Goal: Complete application form

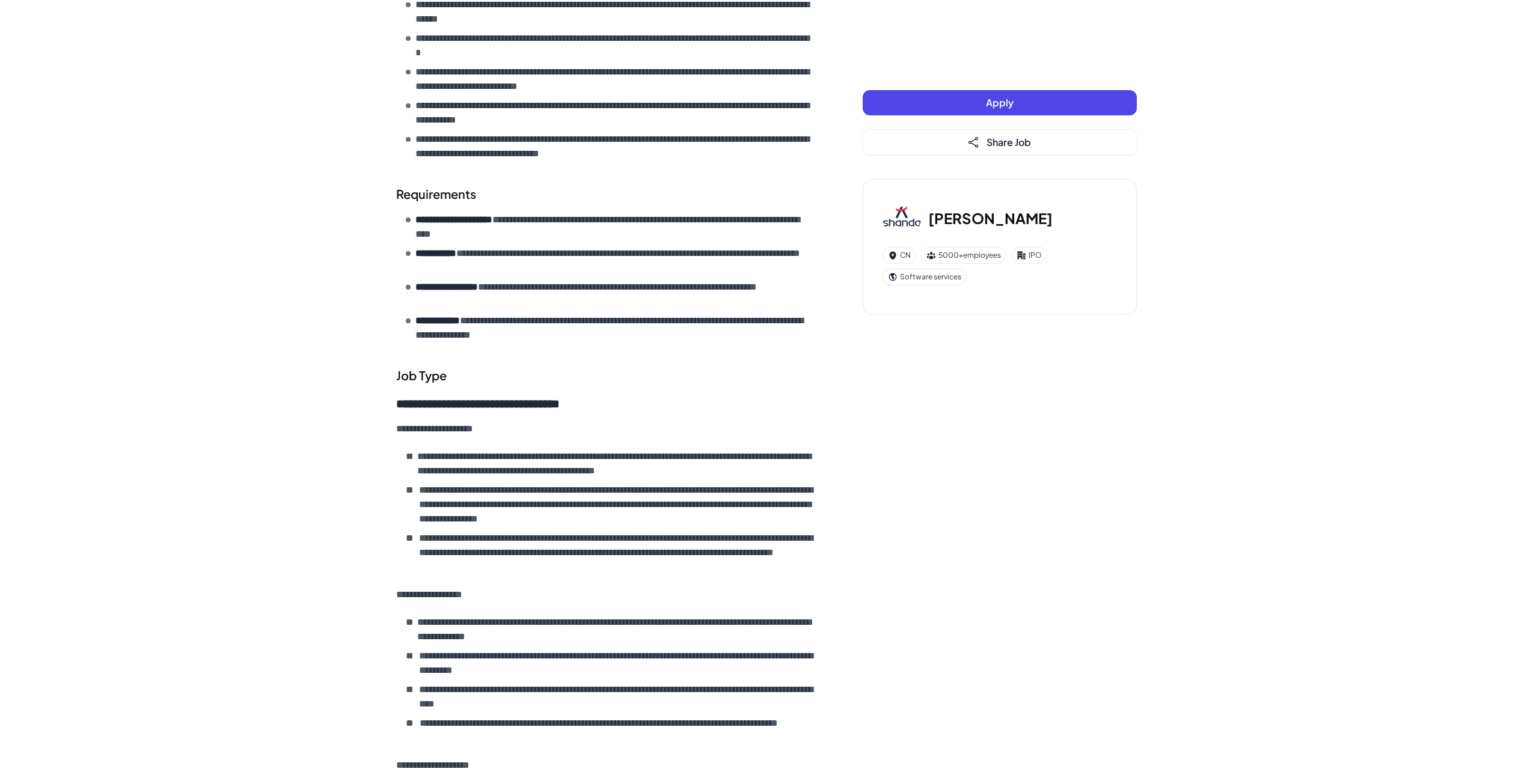
scroll to position [721, 0]
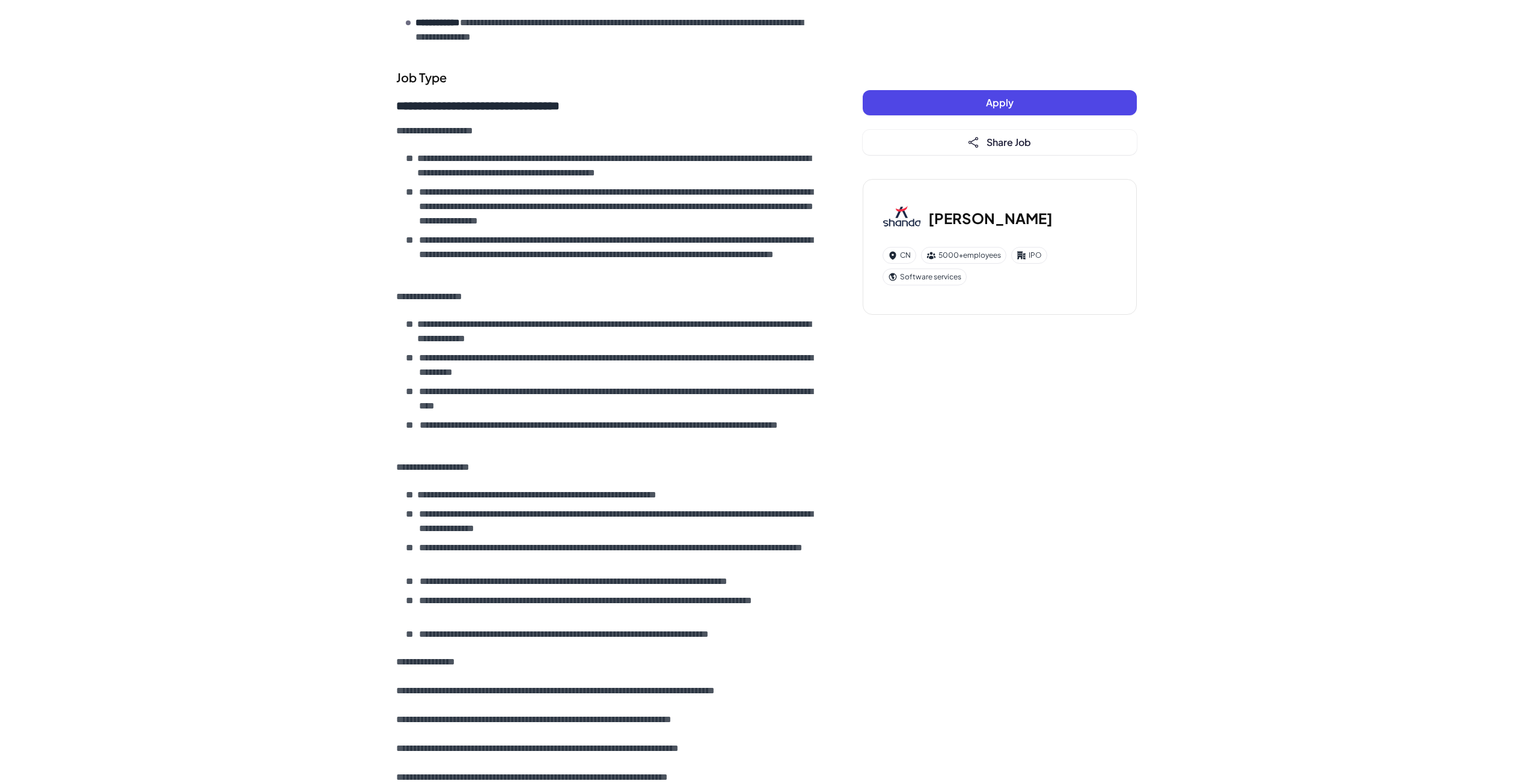
click at [907, 111] on button "Apply" at bounding box center [1000, 103] width 274 height 25
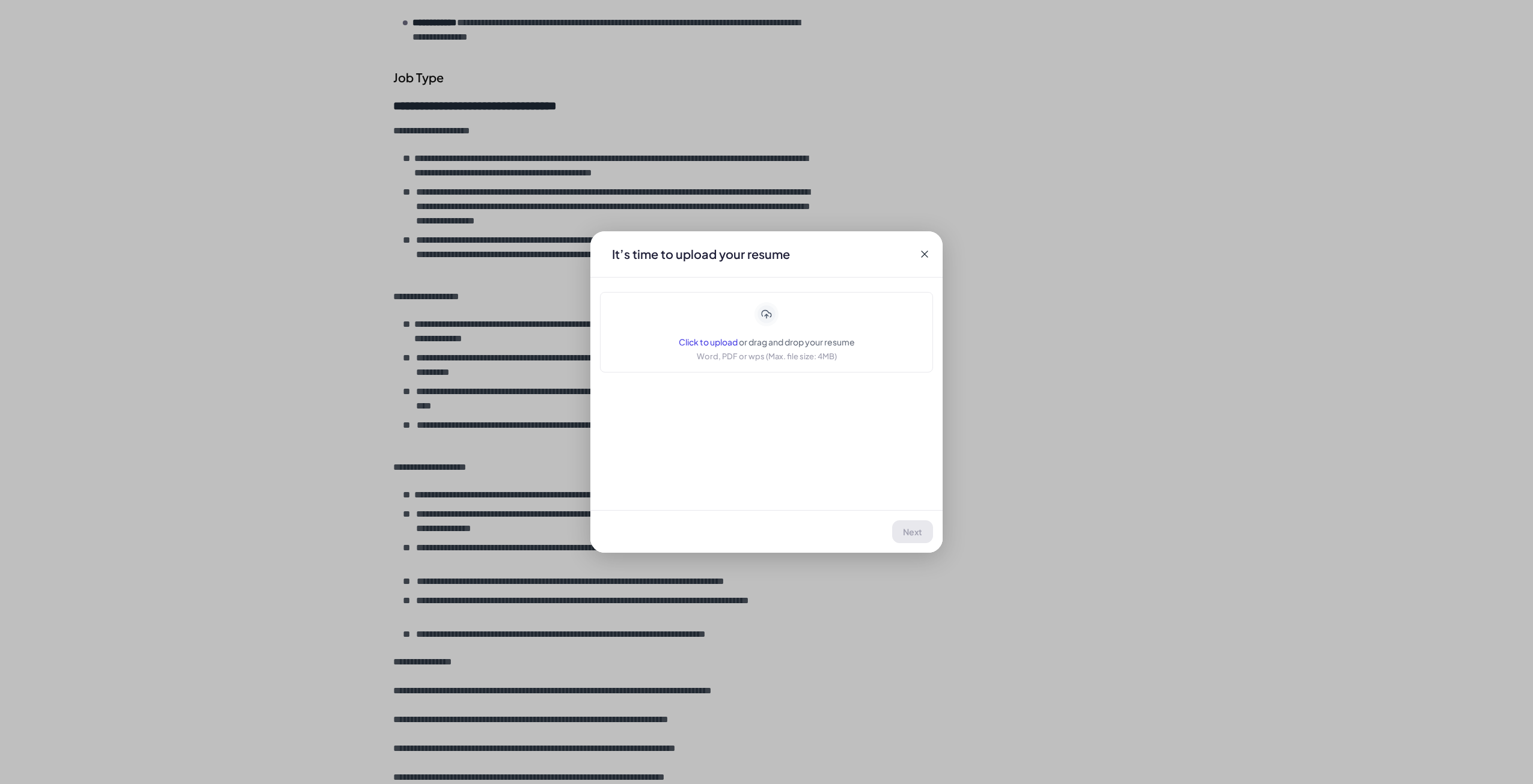
click at [772, 321] on icon at bounding box center [766, 314] width 24 height 24
click at [901, 536] on button "Next" at bounding box center [913, 531] width 40 height 23
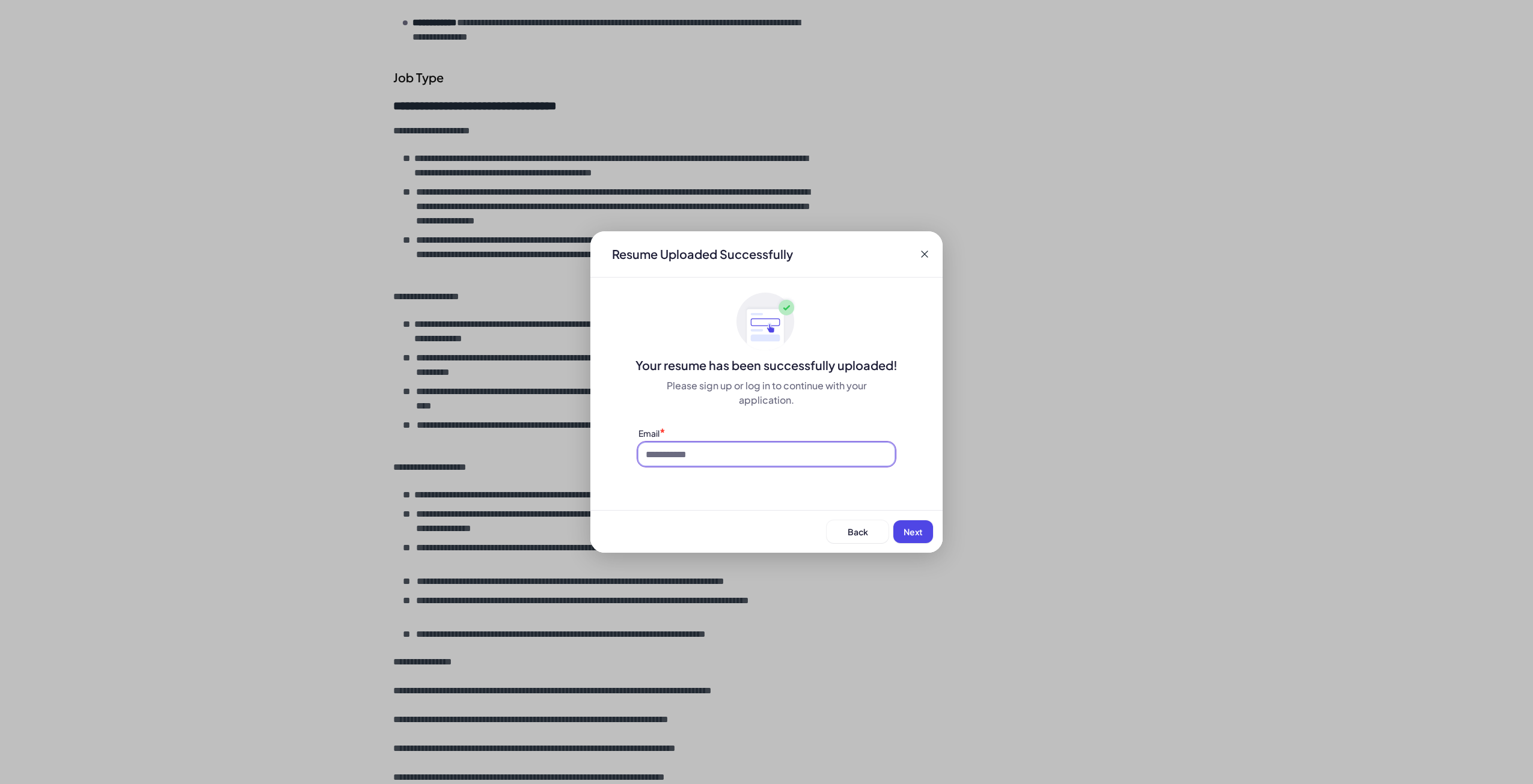
click at [828, 458] on input at bounding box center [766, 454] width 256 height 23
type input "**********"
click at [899, 529] on button "Next" at bounding box center [913, 531] width 40 height 23
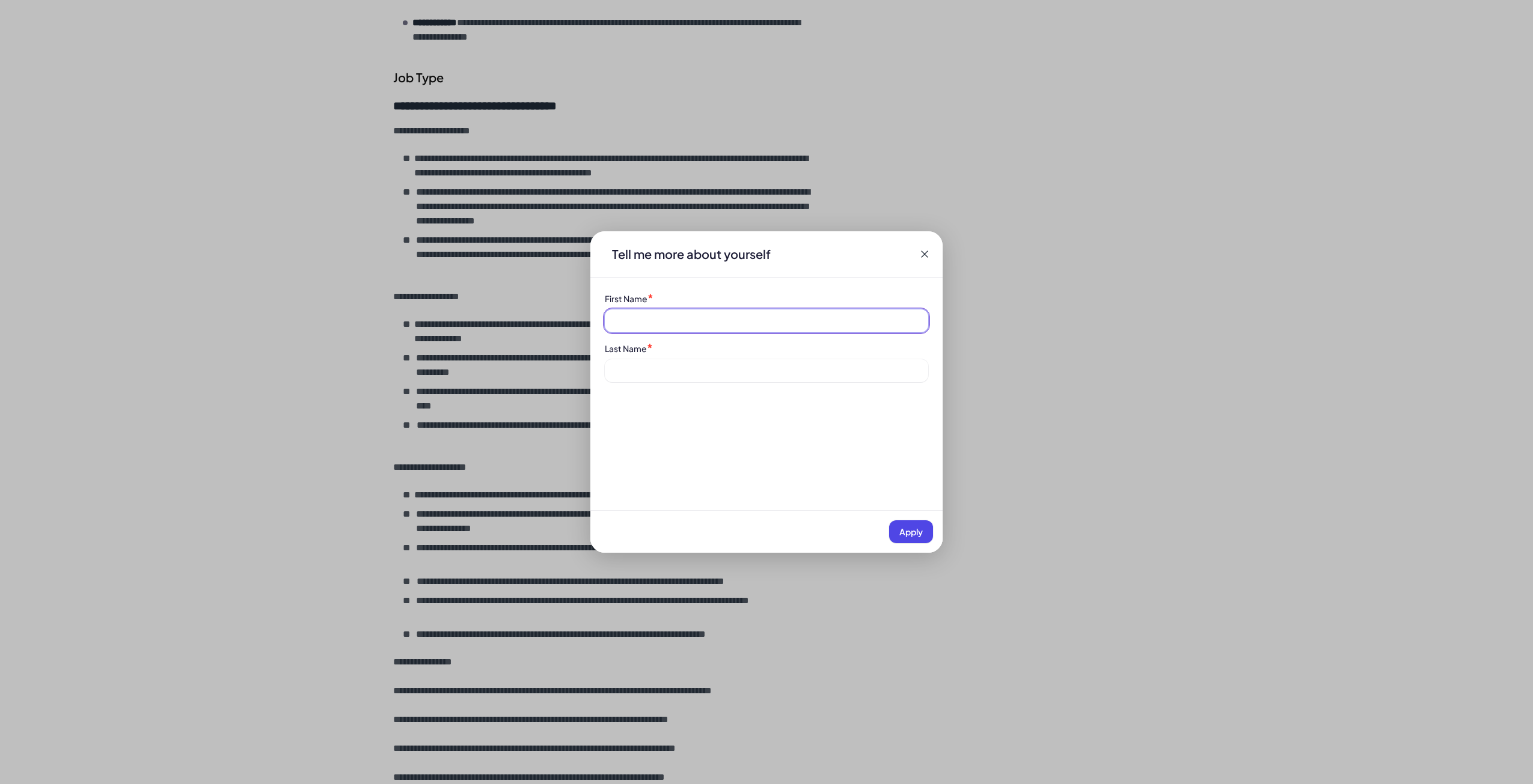
click at [639, 313] on input at bounding box center [766, 321] width 323 height 23
type input "******"
drag, startPoint x: 687, startPoint y: 371, endPoint x: 687, endPoint y: 379, distance: 8.0
click at [687, 372] on input at bounding box center [766, 371] width 323 height 23
type input "*****"
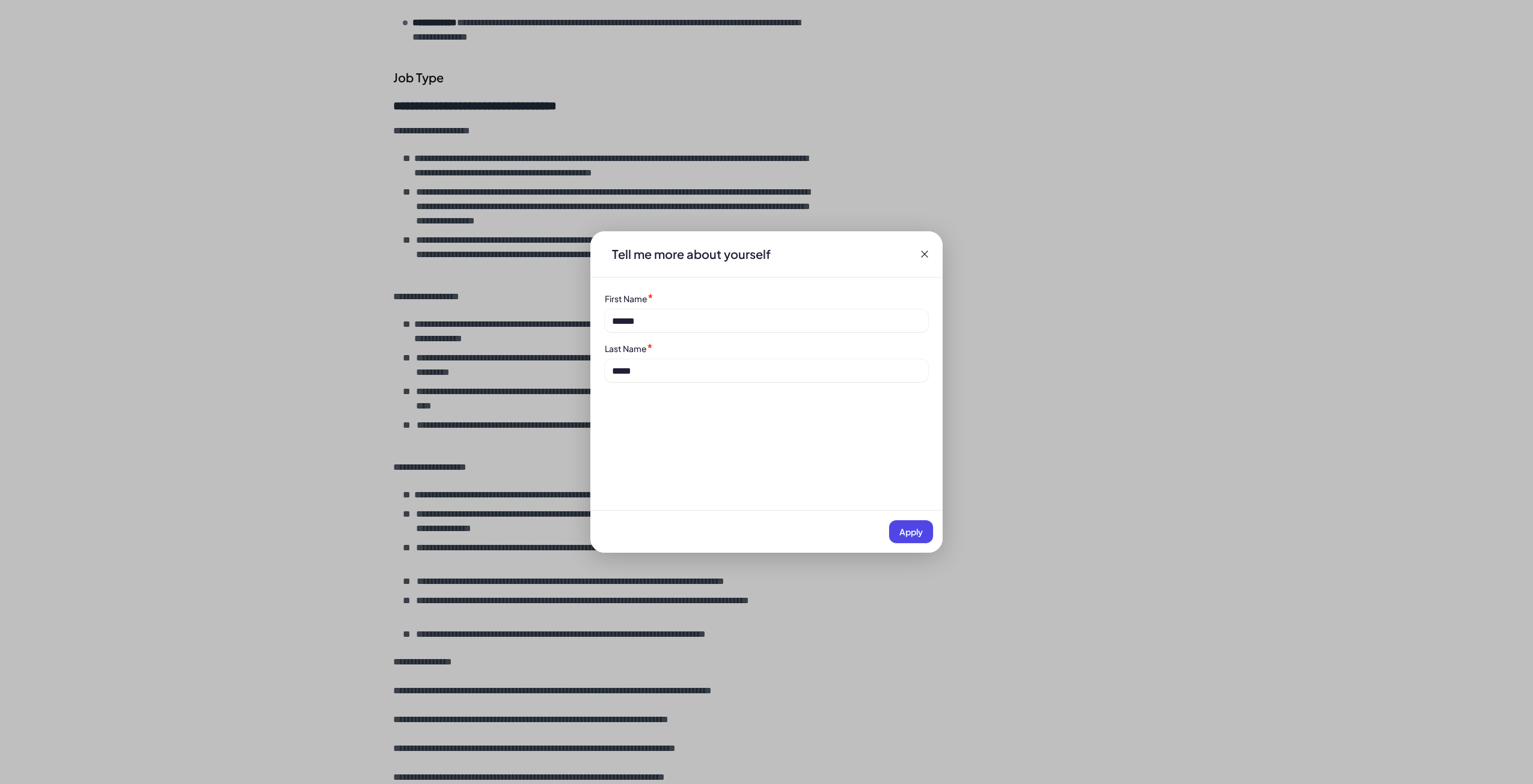
click at [897, 525] on button "Apply" at bounding box center [911, 531] width 44 height 23
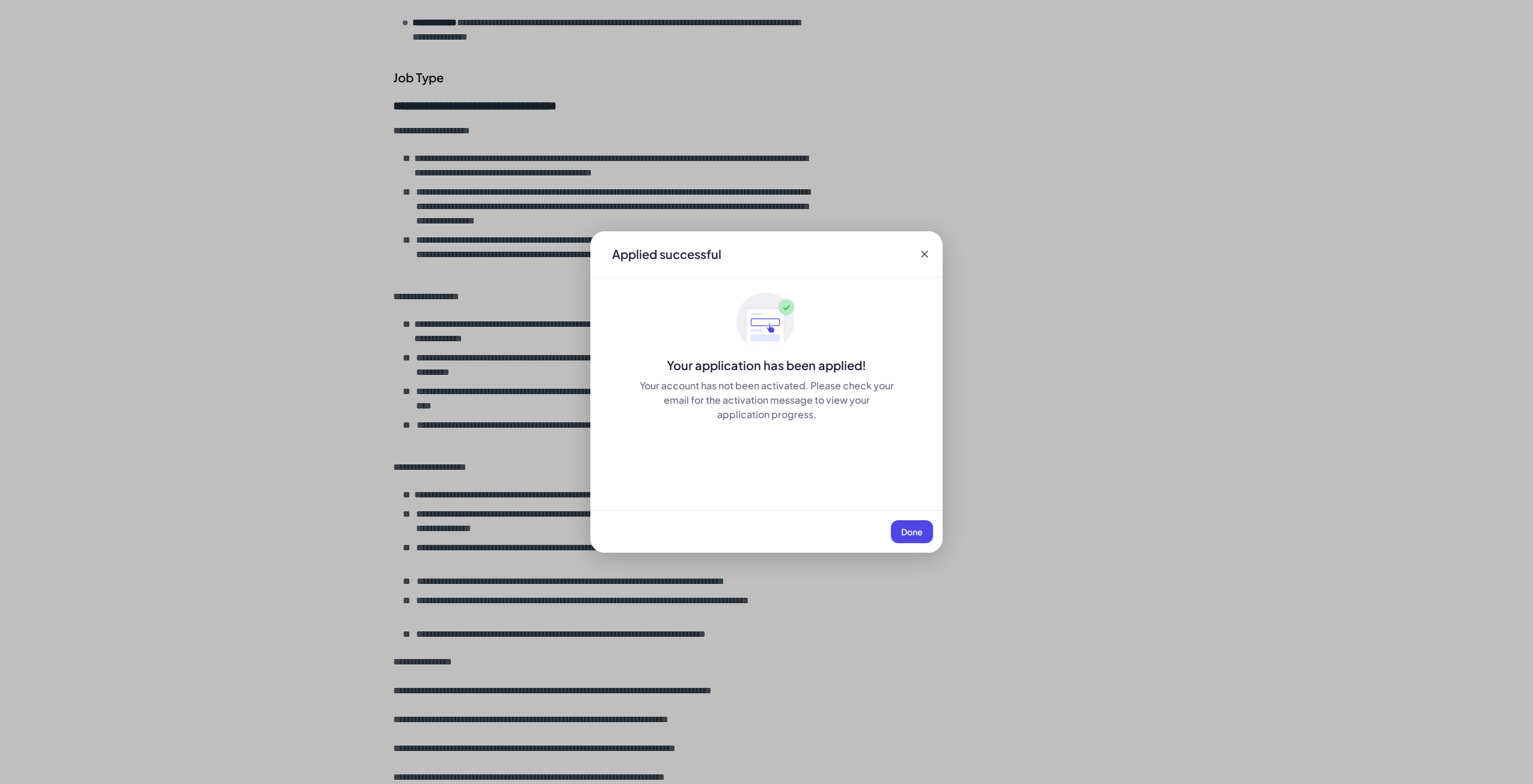
click at [899, 523] on button "Done" at bounding box center [912, 531] width 42 height 23
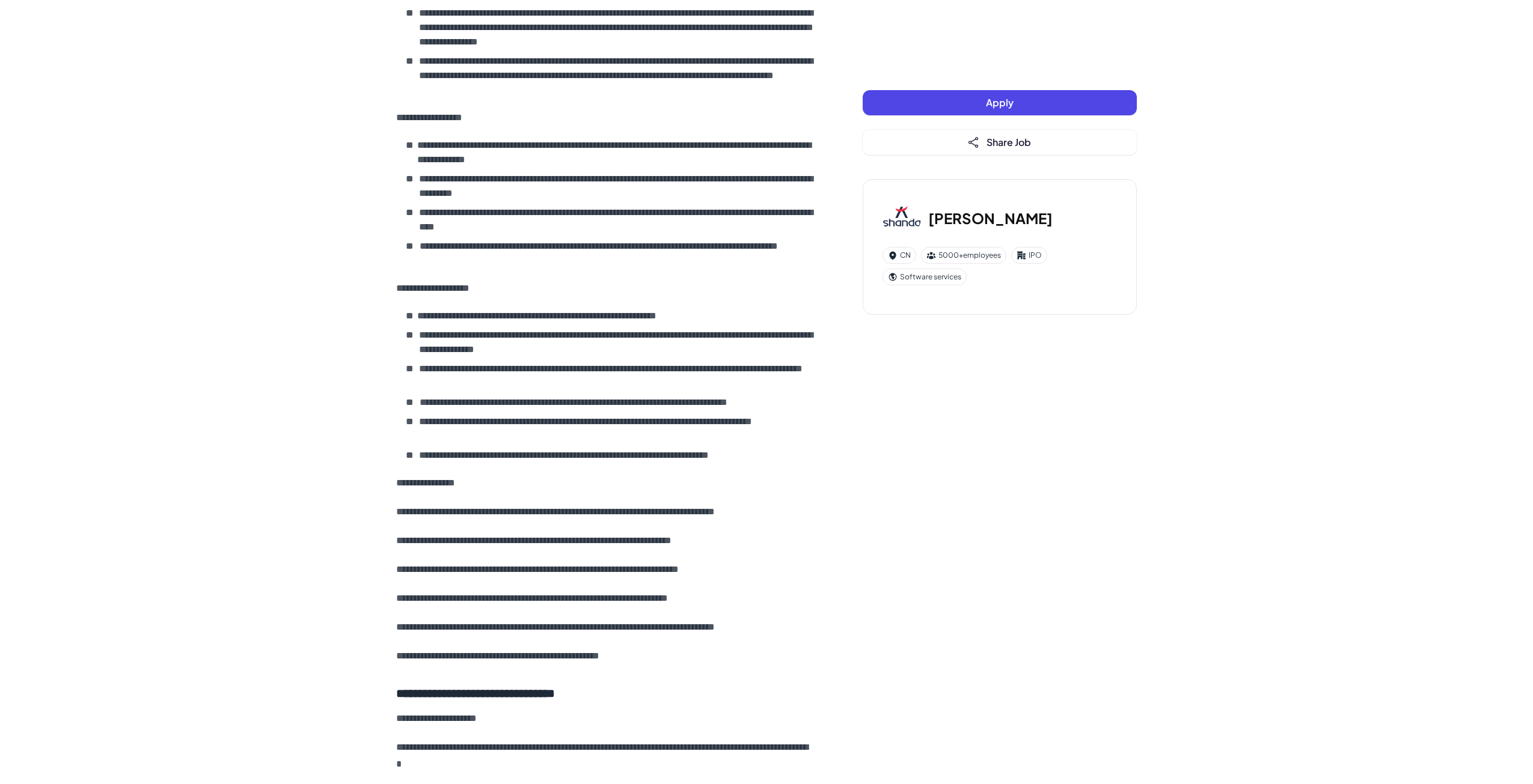
scroll to position [901, 0]
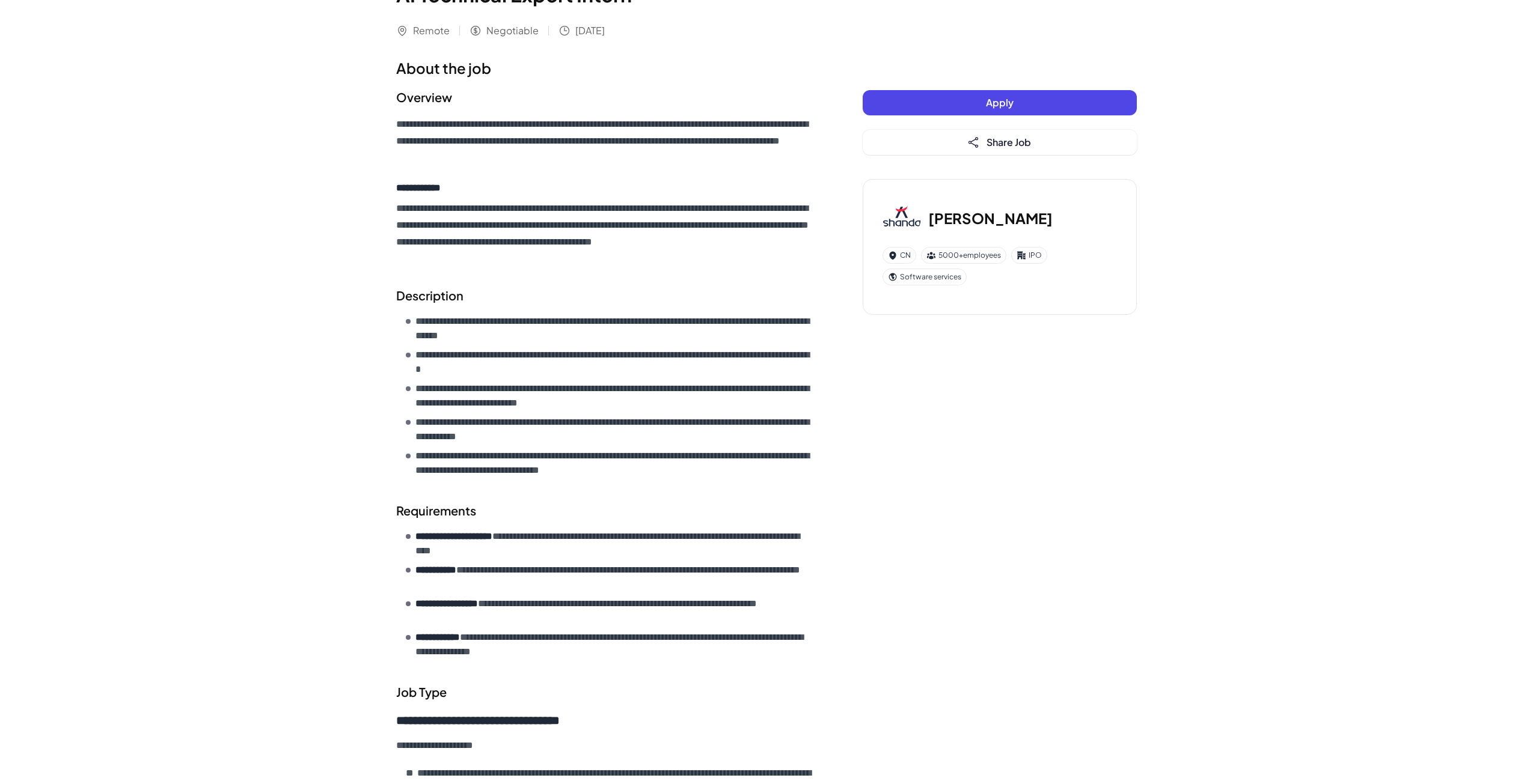
scroll to position [0, 0]
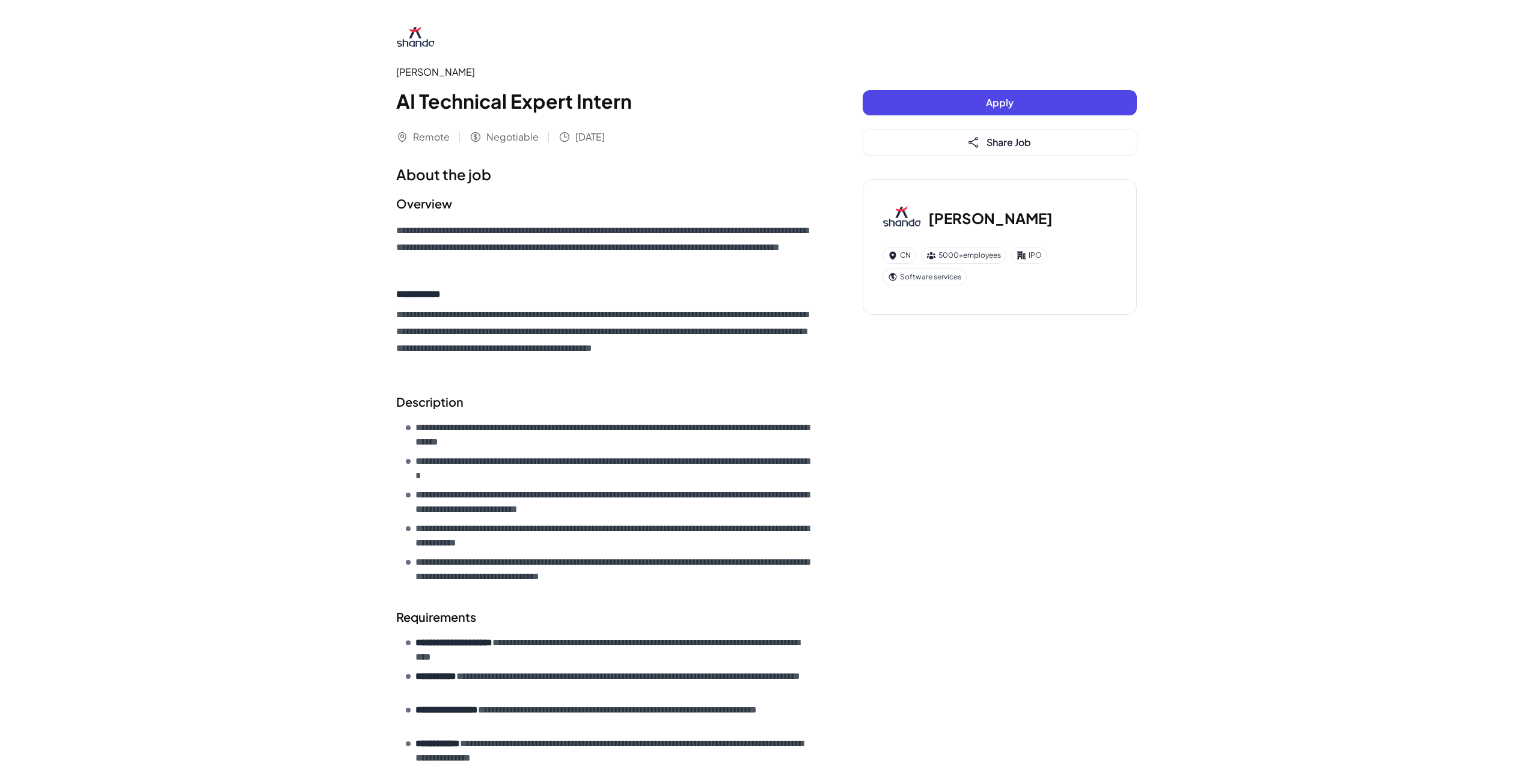
drag, startPoint x: 935, startPoint y: 213, endPoint x: 946, endPoint y: 223, distance: 14.9
click at [937, 215] on h3 "[PERSON_NAME]" at bounding box center [990, 218] width 124 height 22
click at [421, 53] on img at bounding box center [415, 38] width 38 height 38
